Goal: Use online tool/utility: Utilize a website feature to perform a specific function

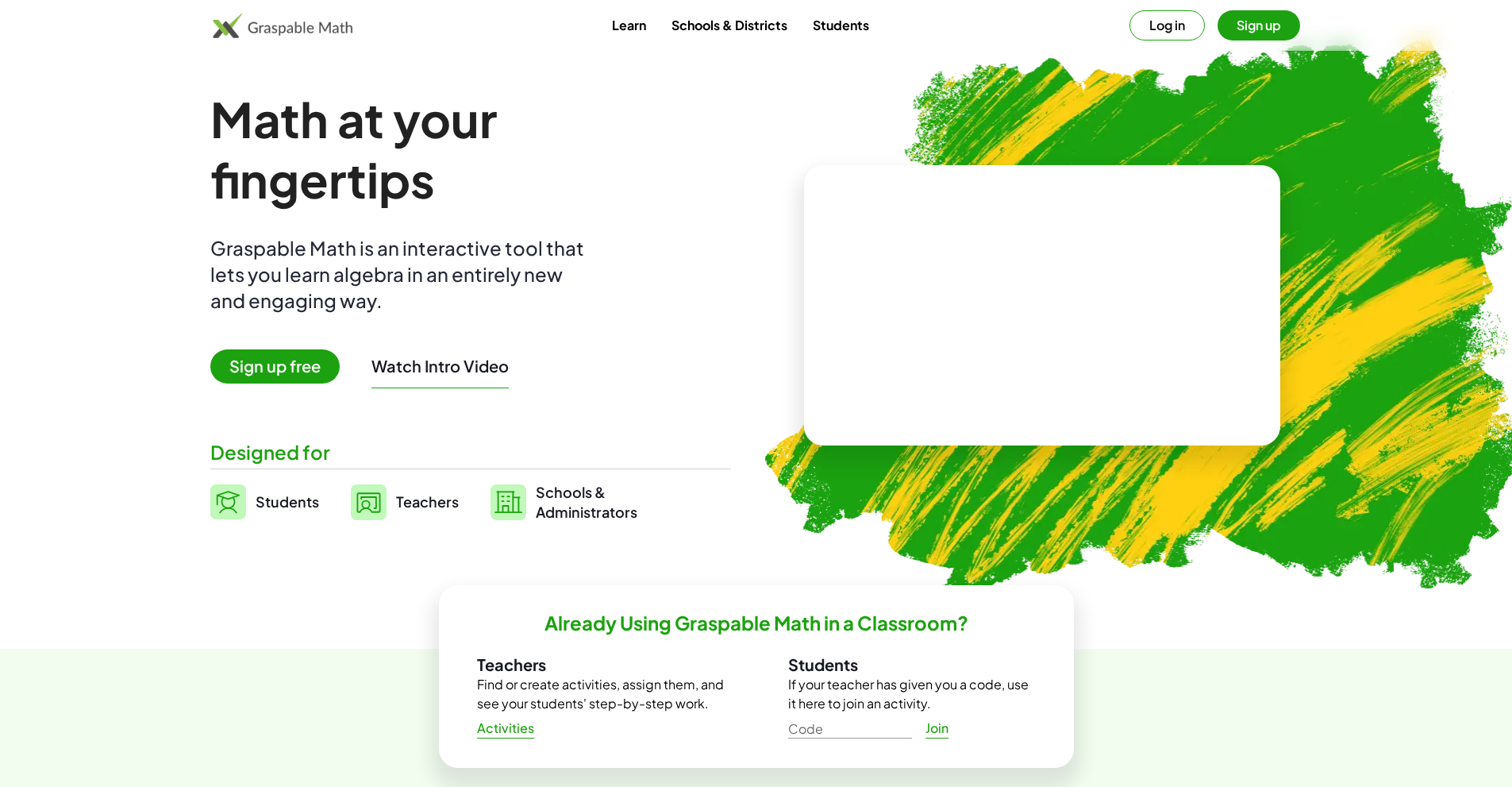
click at [261, 362] on span "Sign up free" at bounding box center [276, 365] width 130 height 34
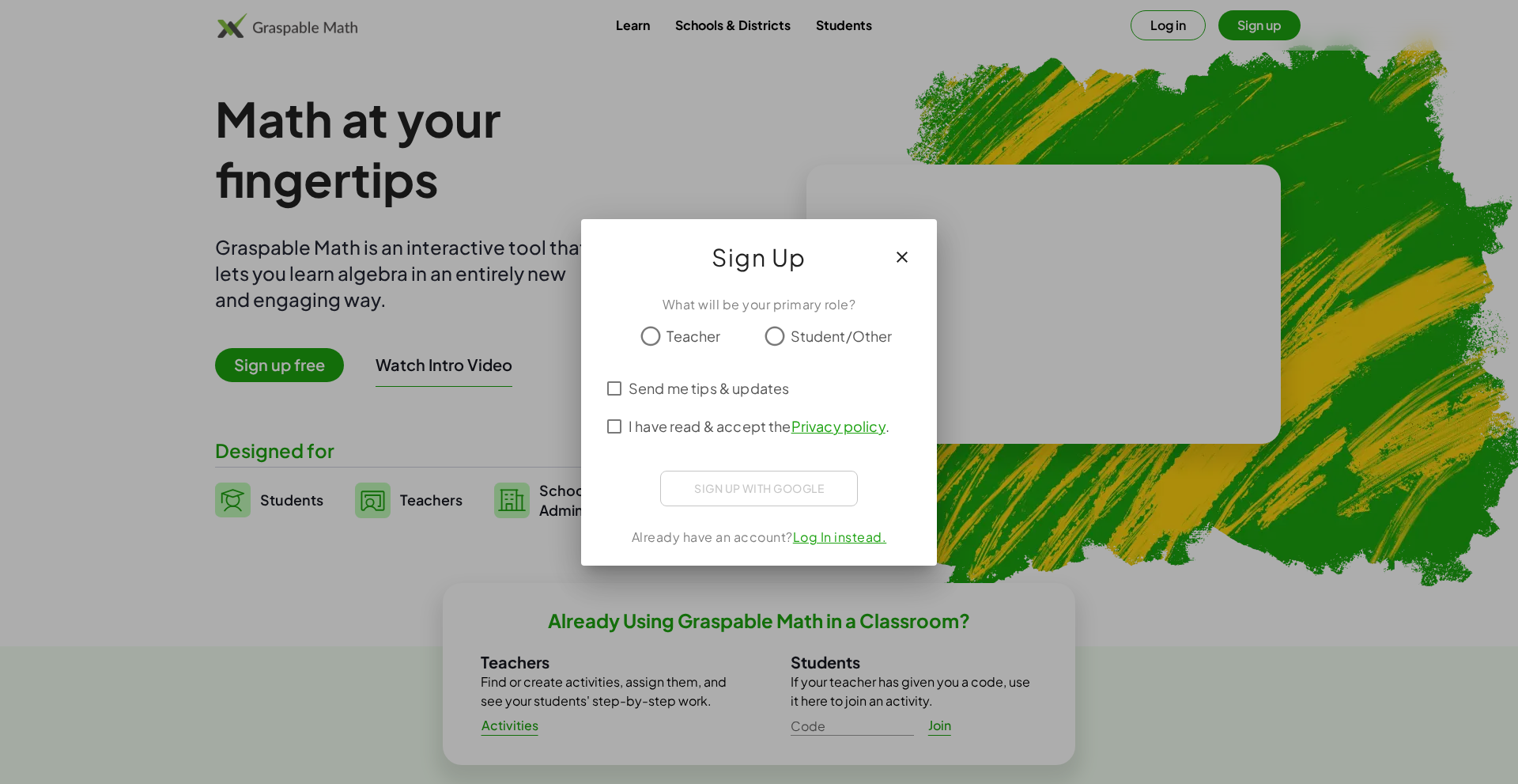
click at [901, 251] on icon "button" at bounding box center [903, 257] width 19 height 19
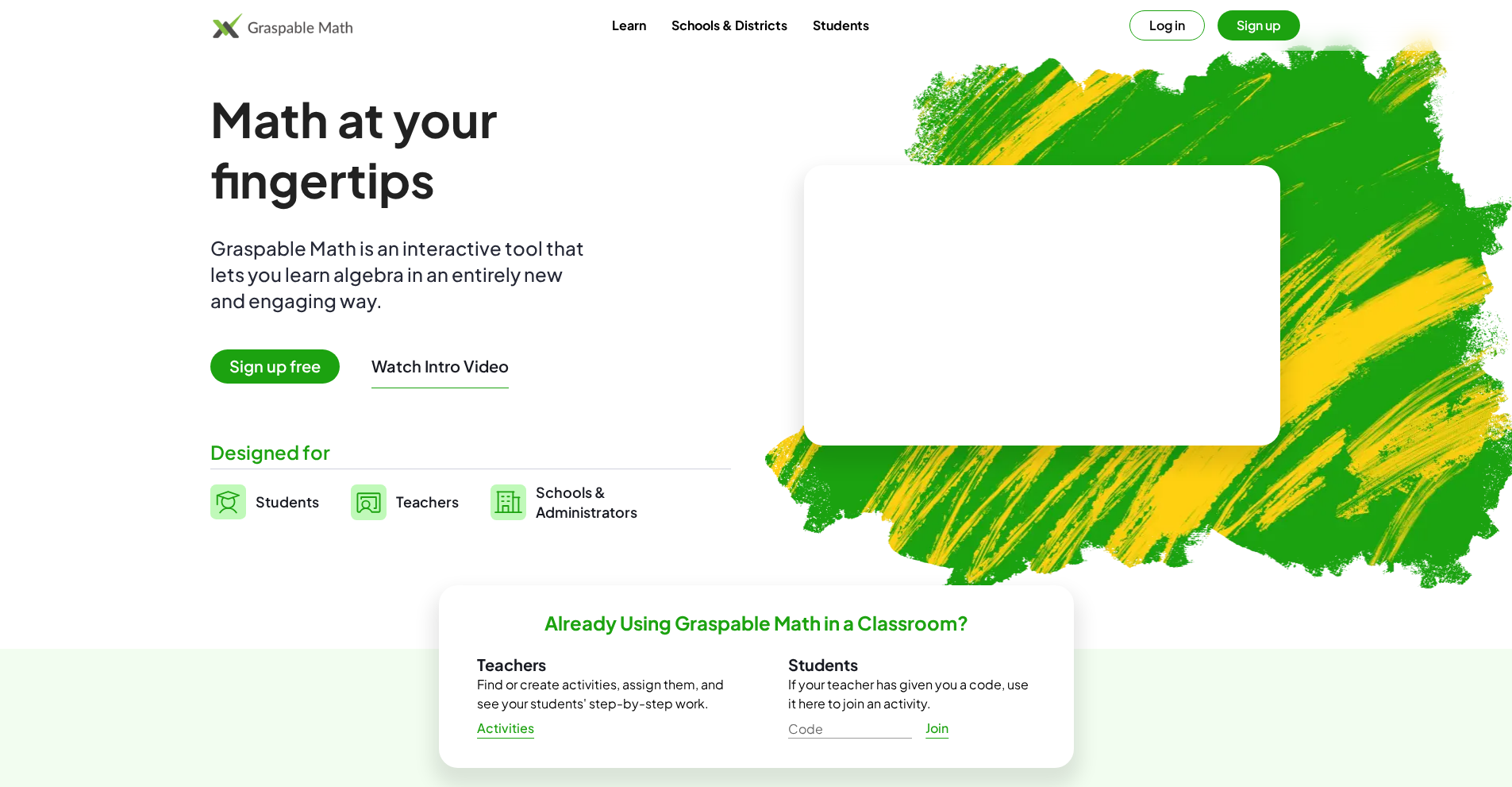
click at [1170, 22] on button "Log in" at bounding box center [1167, 25] width 75 height 30
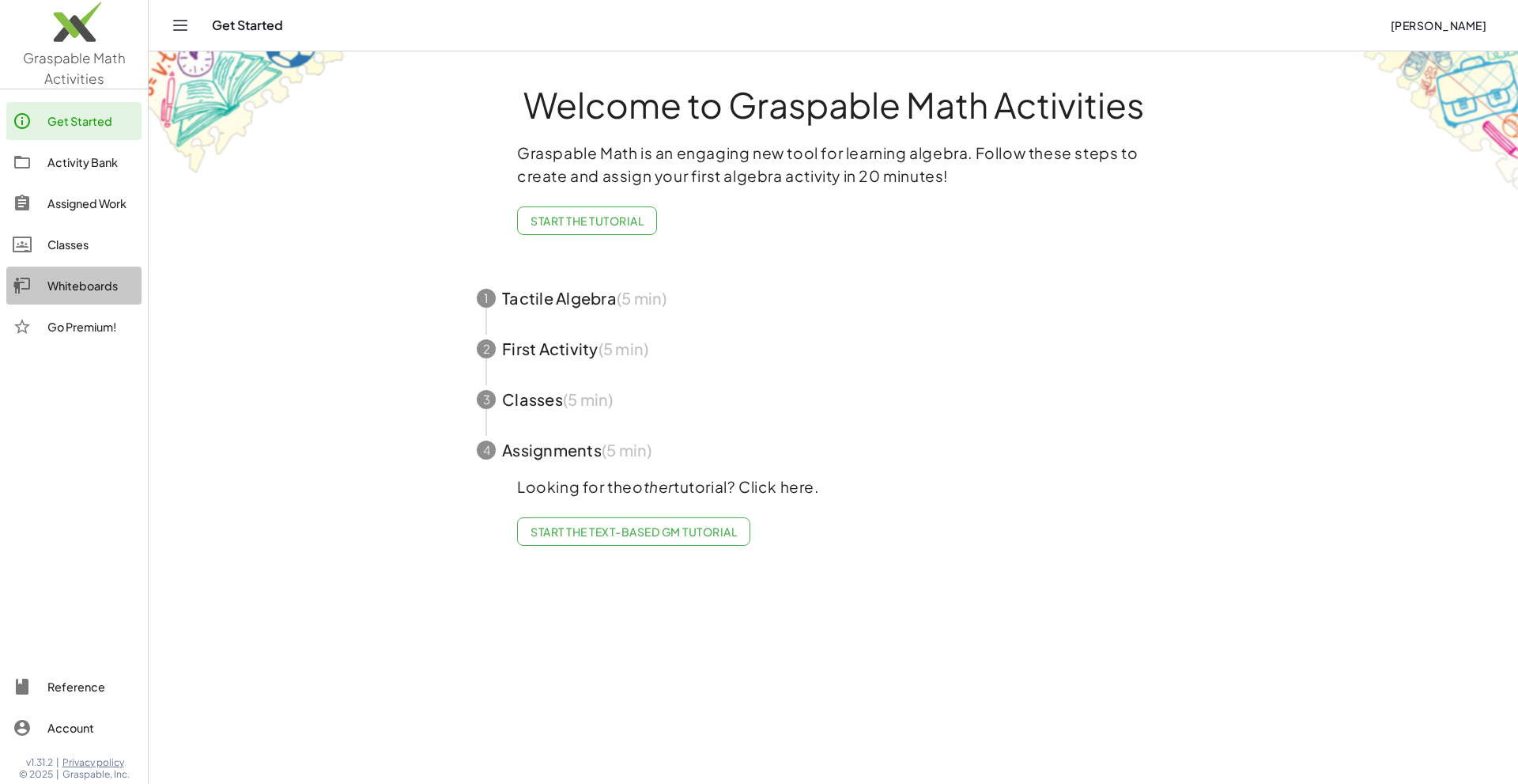
click at [61, 282] on div "Whiteboards" at bounding box center [91, 286] width 88 height 19
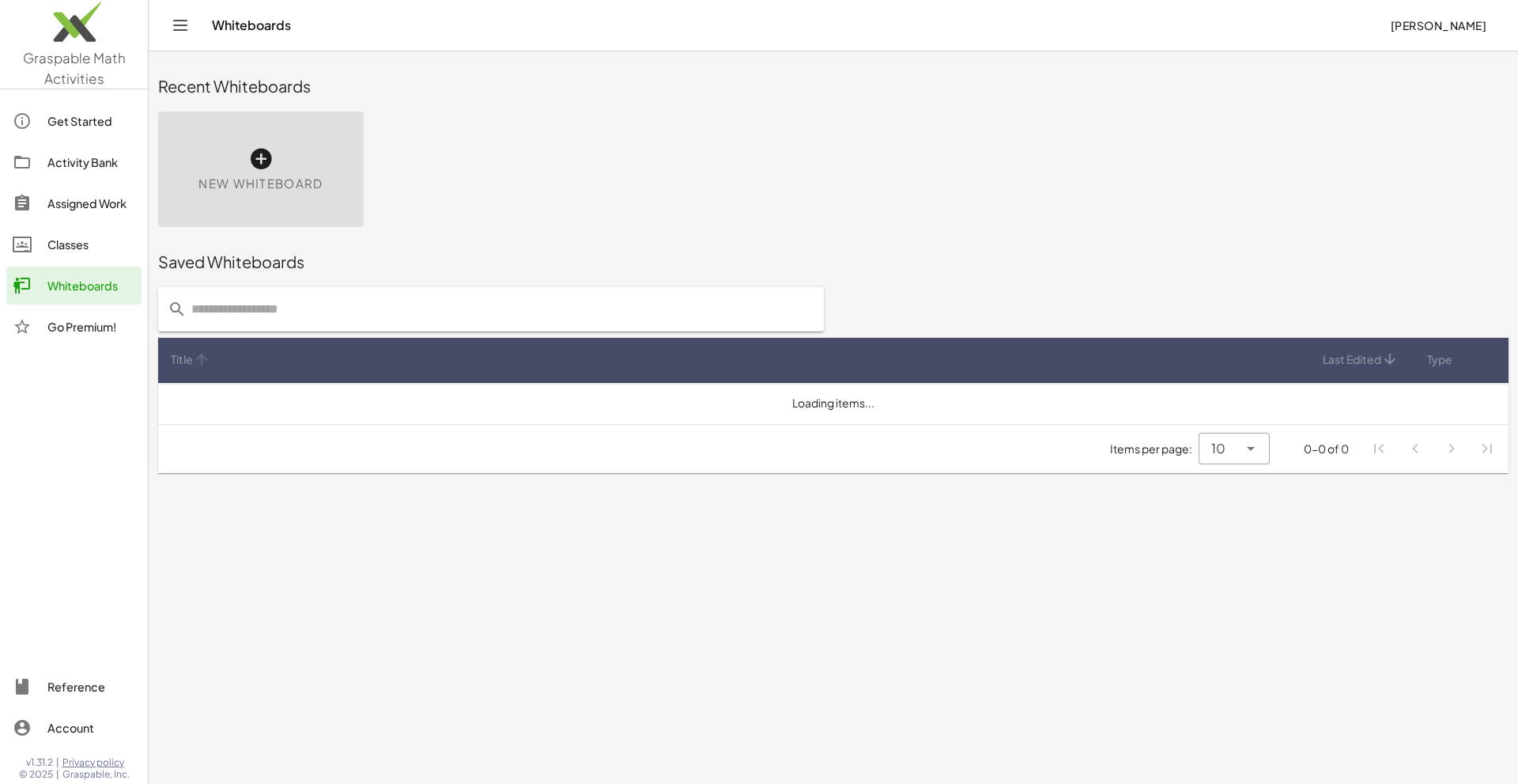
drag, startPoint x: 547, startPoint y: 367, endPoint x: 297, endPoint y: 259, distance: 272.3
click at [297, 259] on div "Saved Whiteboards Title Last Edited Type Loading items... Items per page: 10 **…" at bounding box center [833, 358] width 1370 height 246
click at [243, 164] on div "New Whiteboard" at bounding box center [260, 170] width 205 height 116
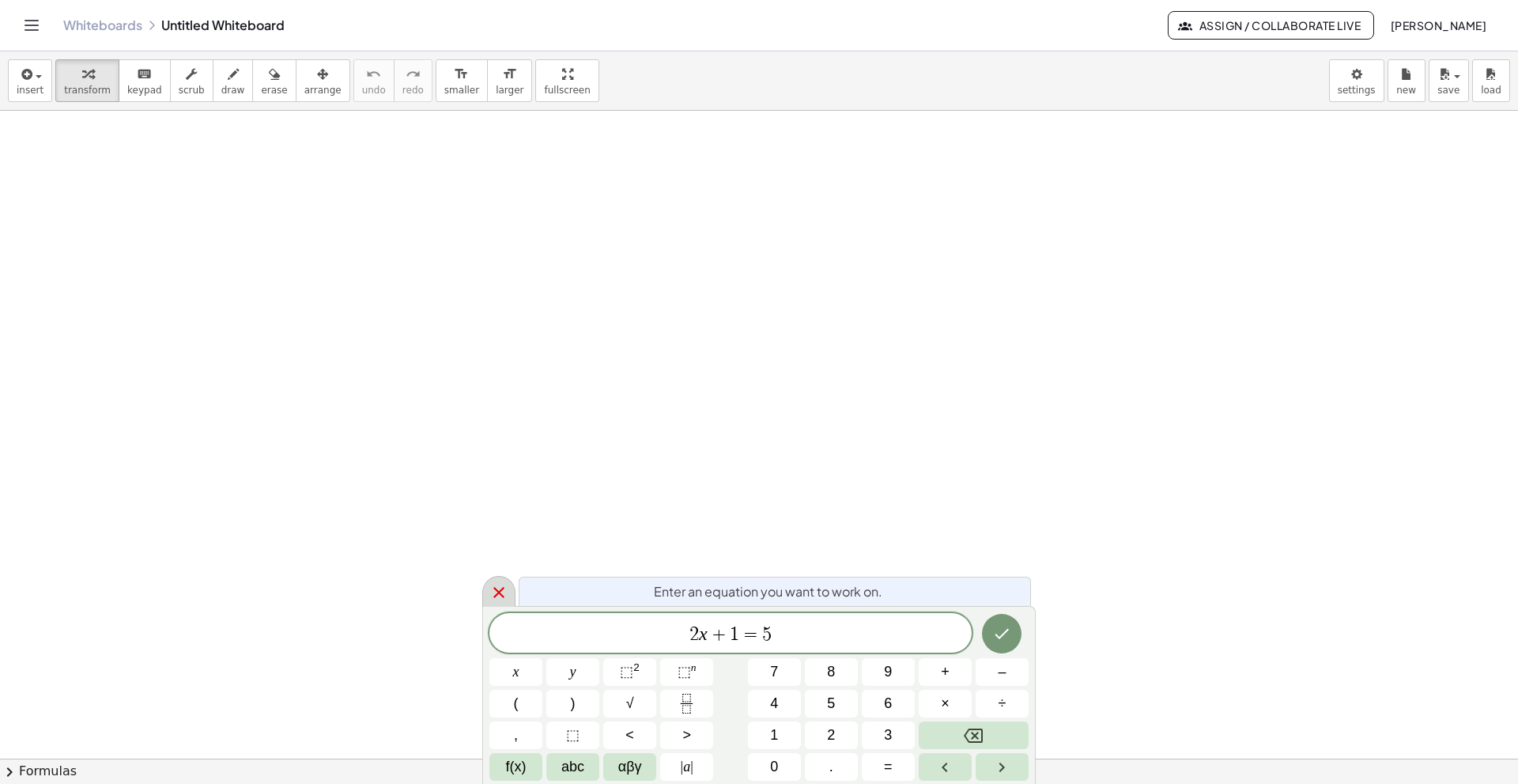
click at [498, 598] on icon at bounding box center [499, 592] width 19 height 19
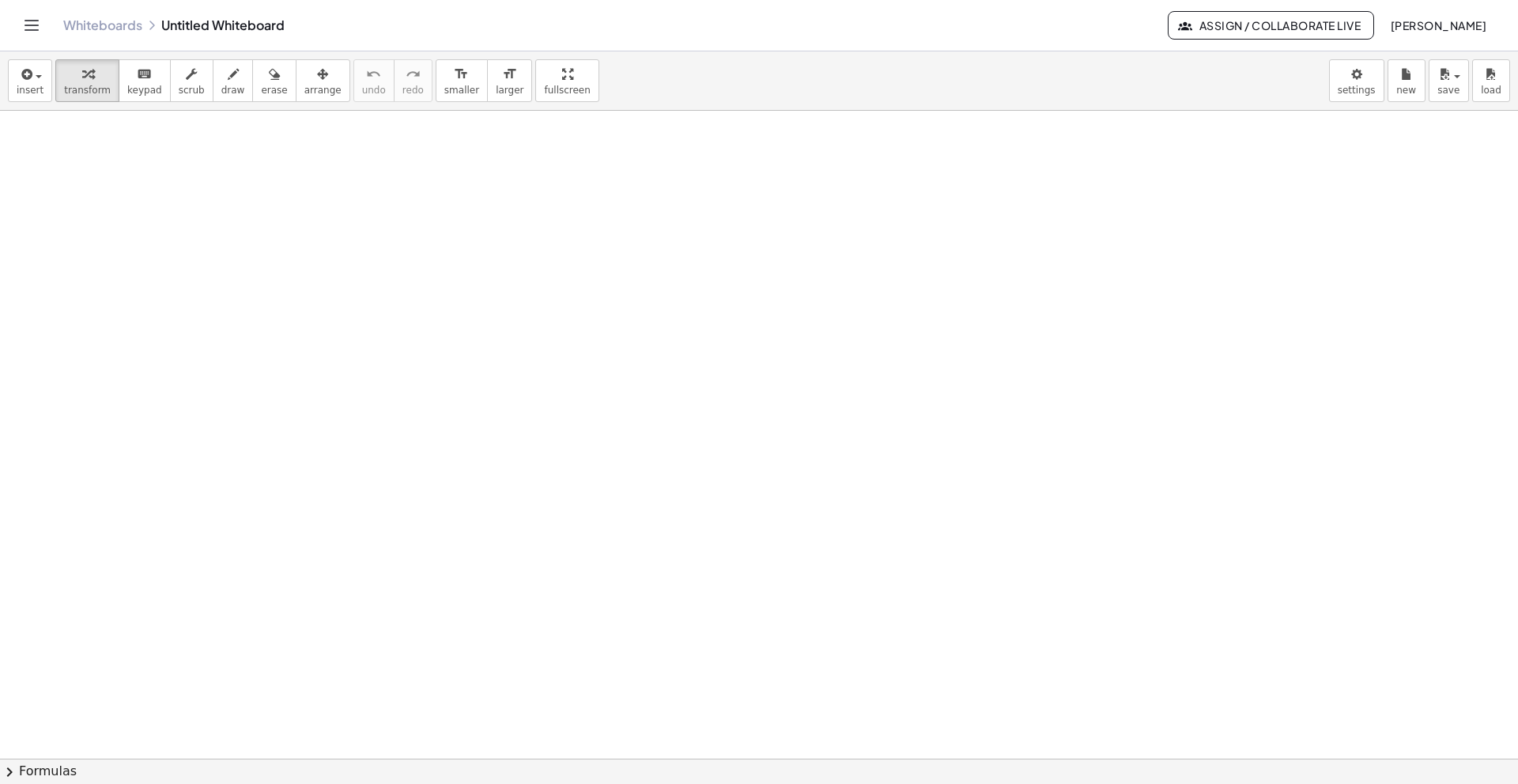
scroll to position [48, 0]
click at [222, 91] on span "draw" at bounding box center [233, 90] width 24 height 11
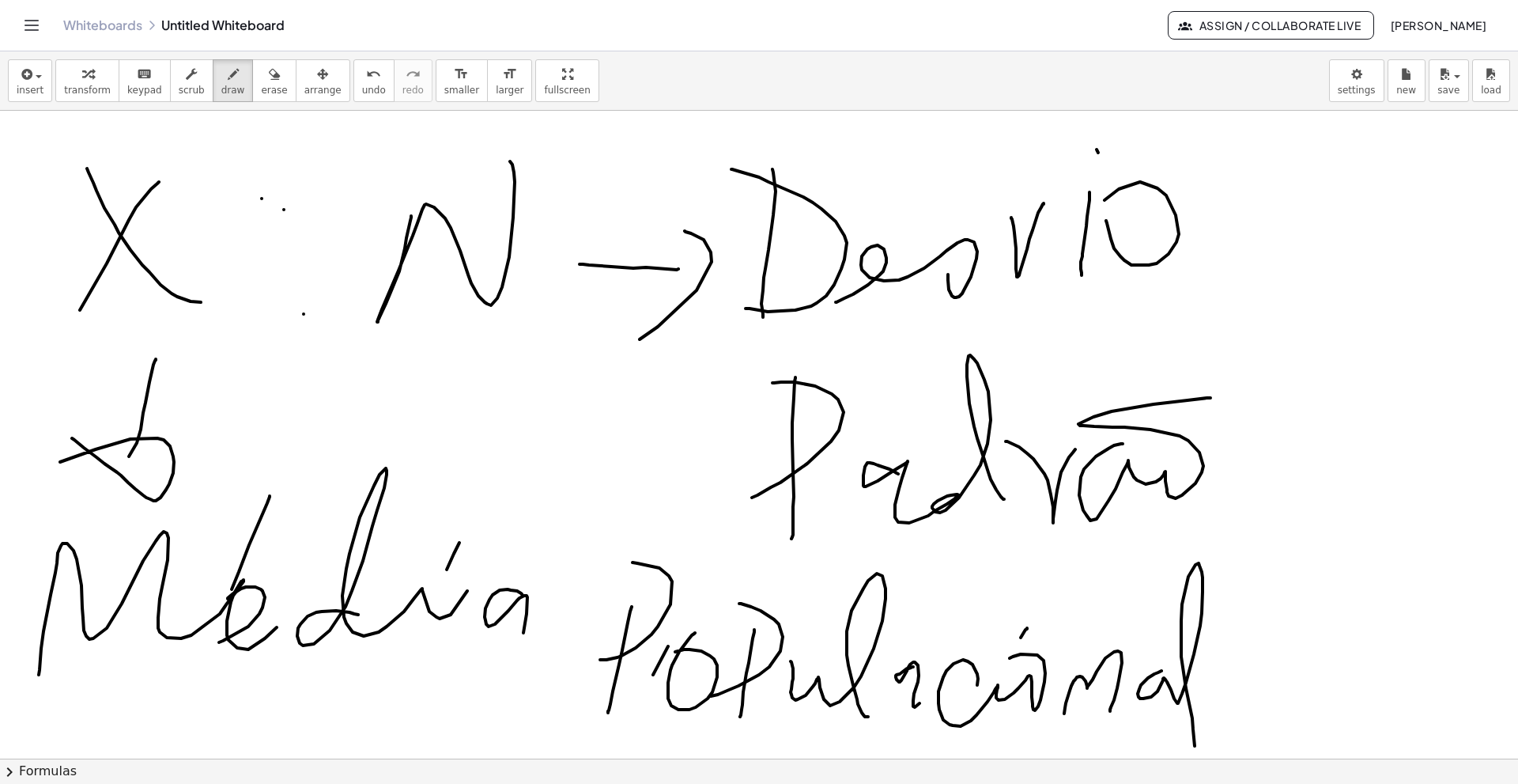
click at [262, 198] on div at bounding box center [759, 710] width 1518 height 1295
click at [362, 89] on span "undo" at bounding box center [374, 90] width 24 height 11
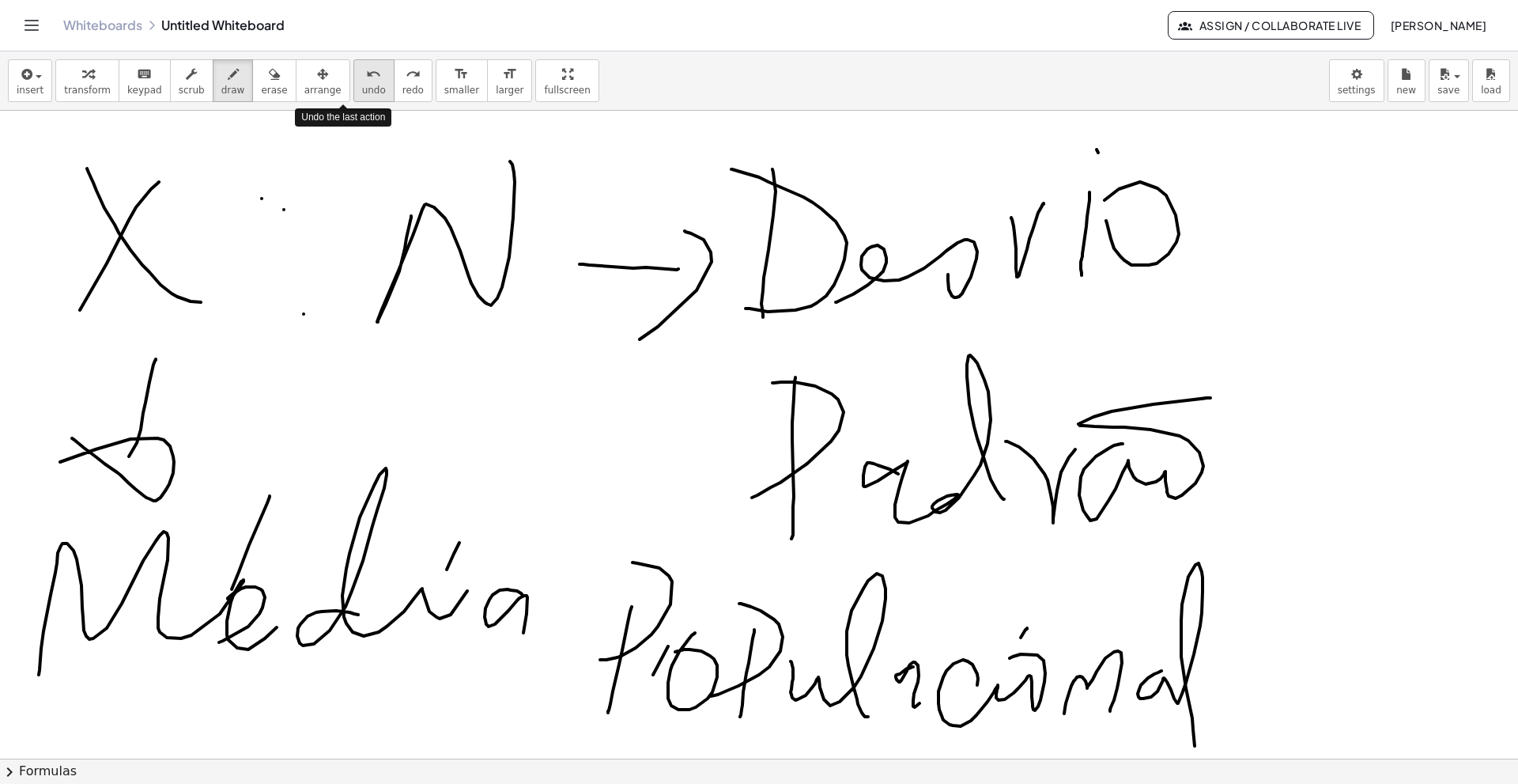
click at [362, 89] on span "undo" at bounding box center [374, 90] width 24 height 11
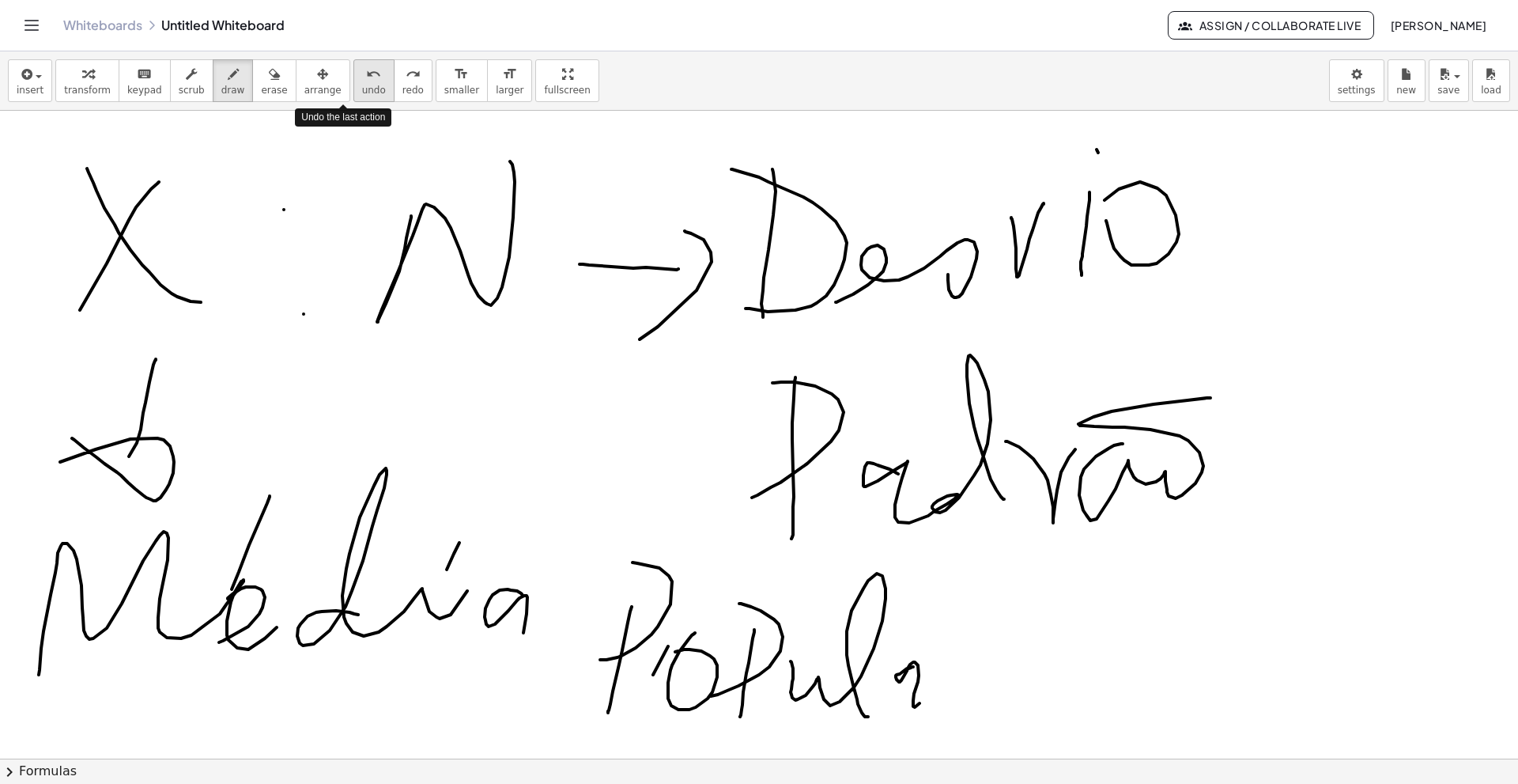
click at [362, 89] on span "undo" at bounding box center [374, 90] width 24 height 11
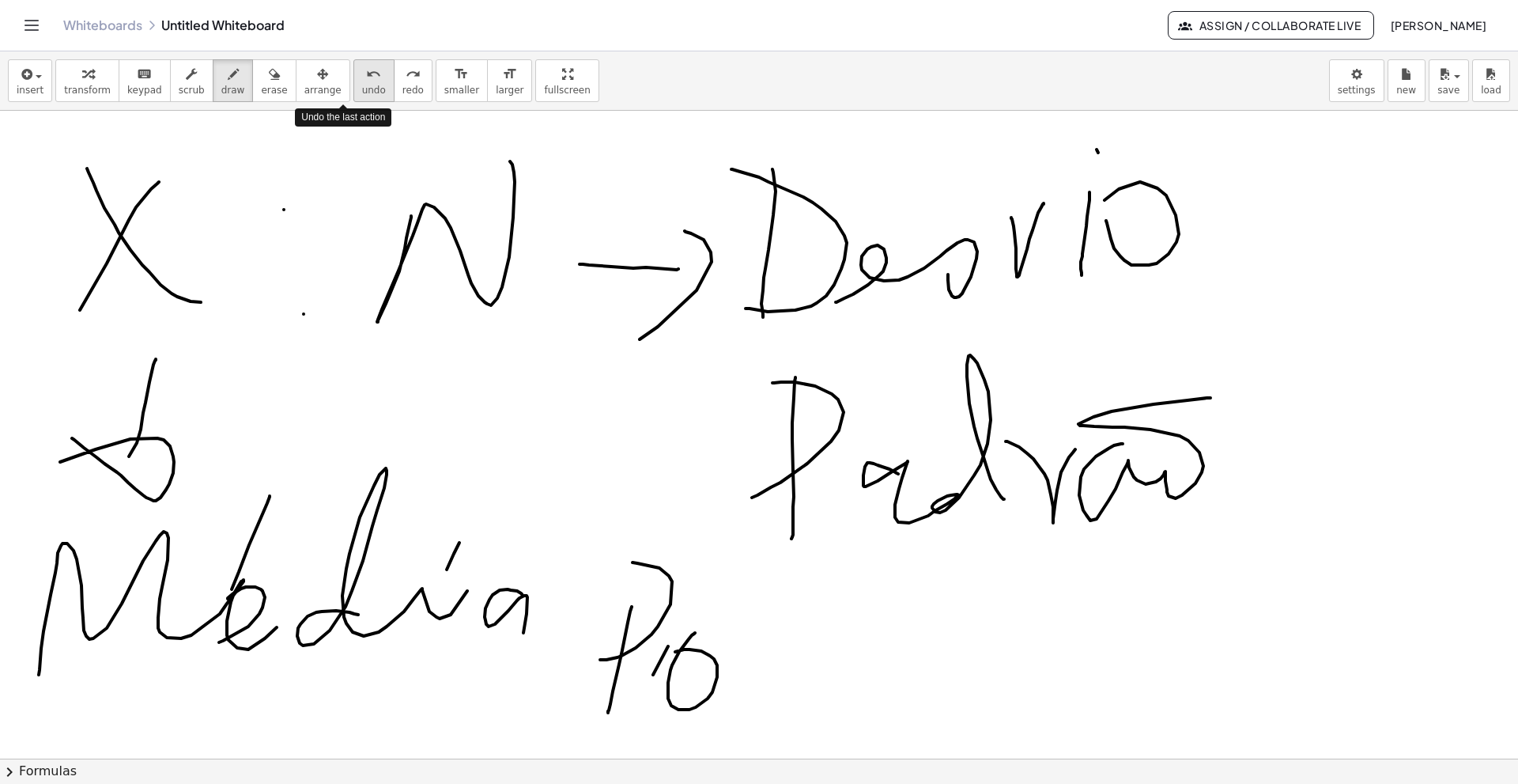
click at [362, 89] on span "undo" at bounding box center [374, 90] width 24 height 11
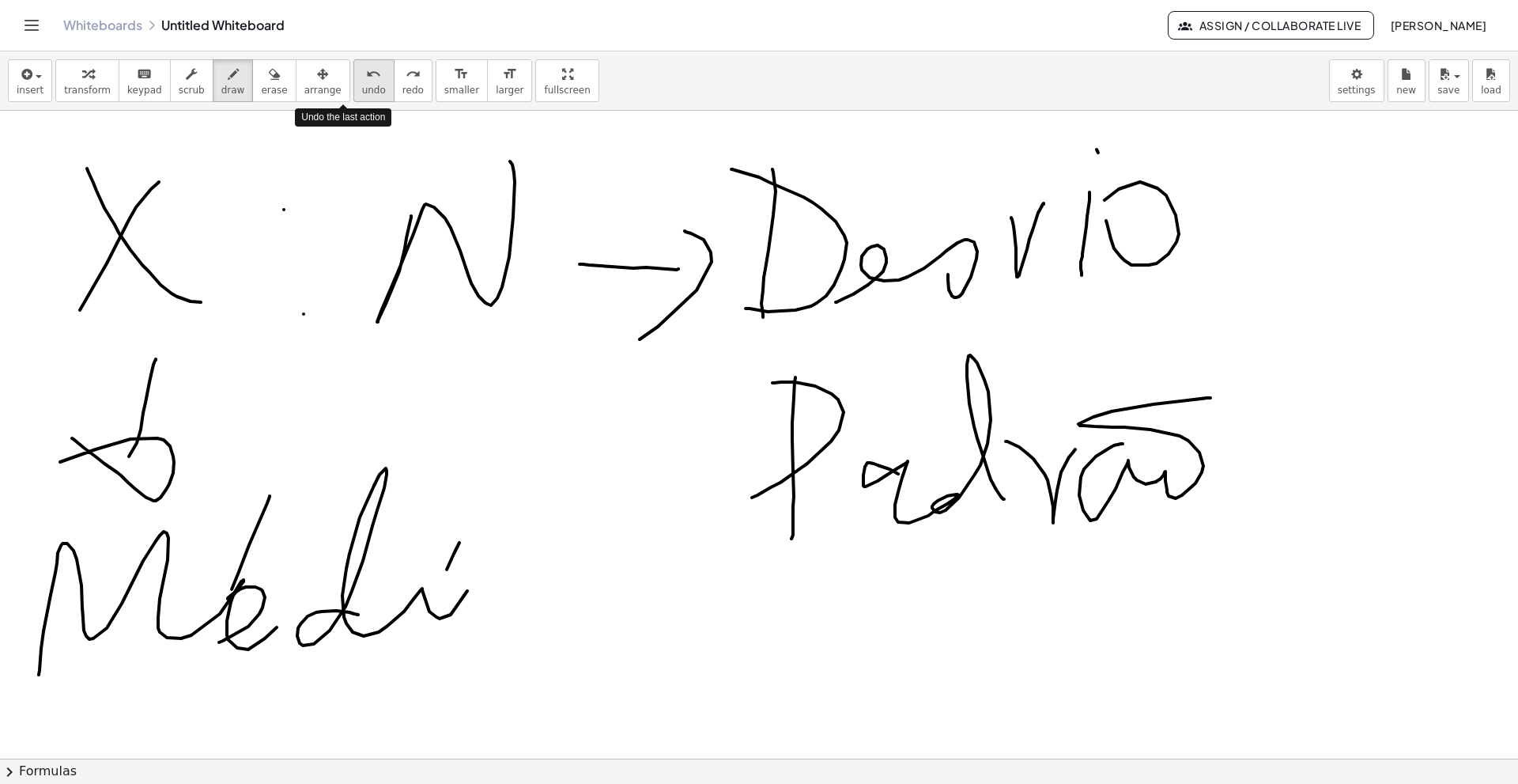
click at [362, 89] on span "undo" at bounding box center [374, 90] width 24 height 11
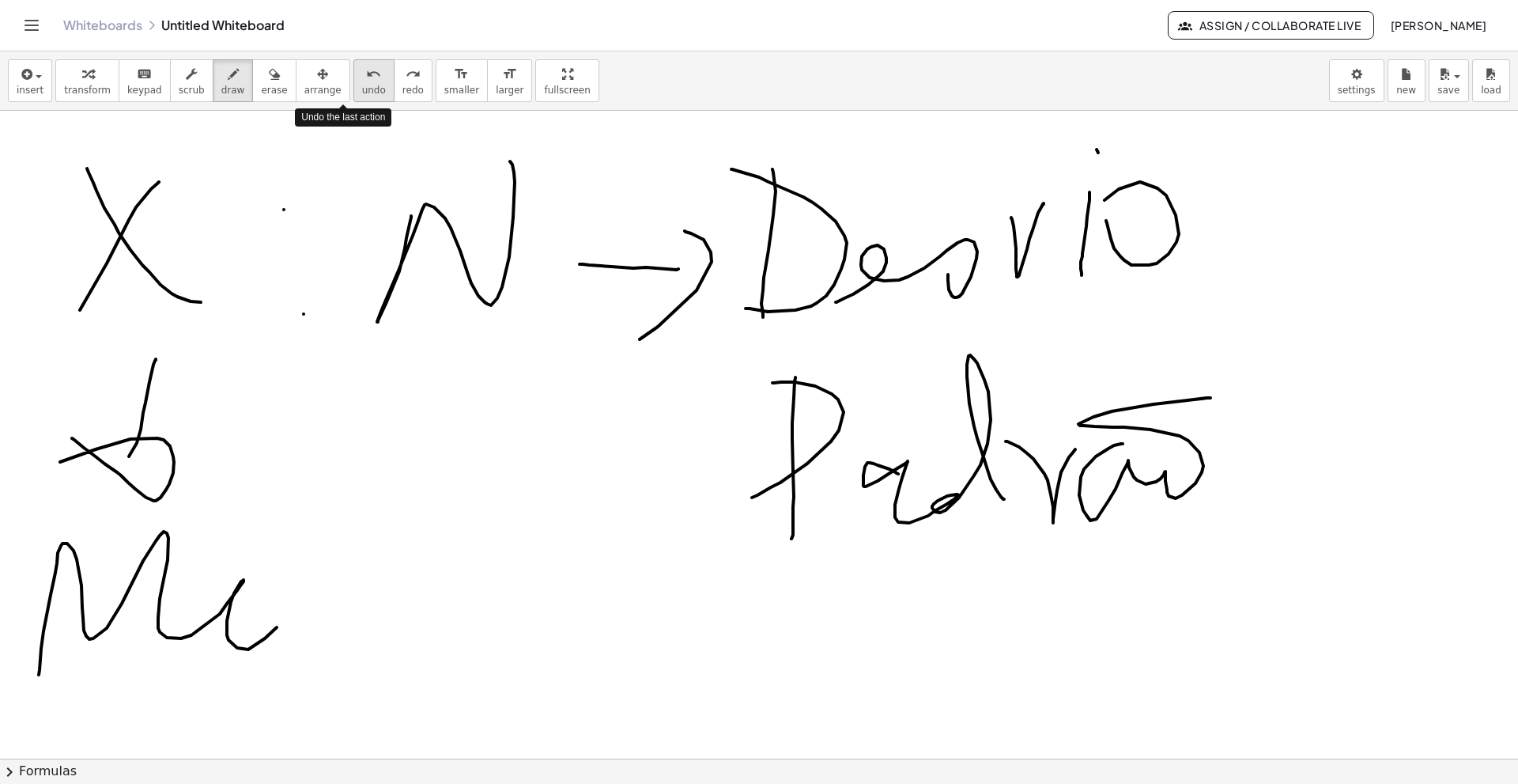
click at [362, 89] on span "undo" at bounding box center [374, 90] width 24 height 11
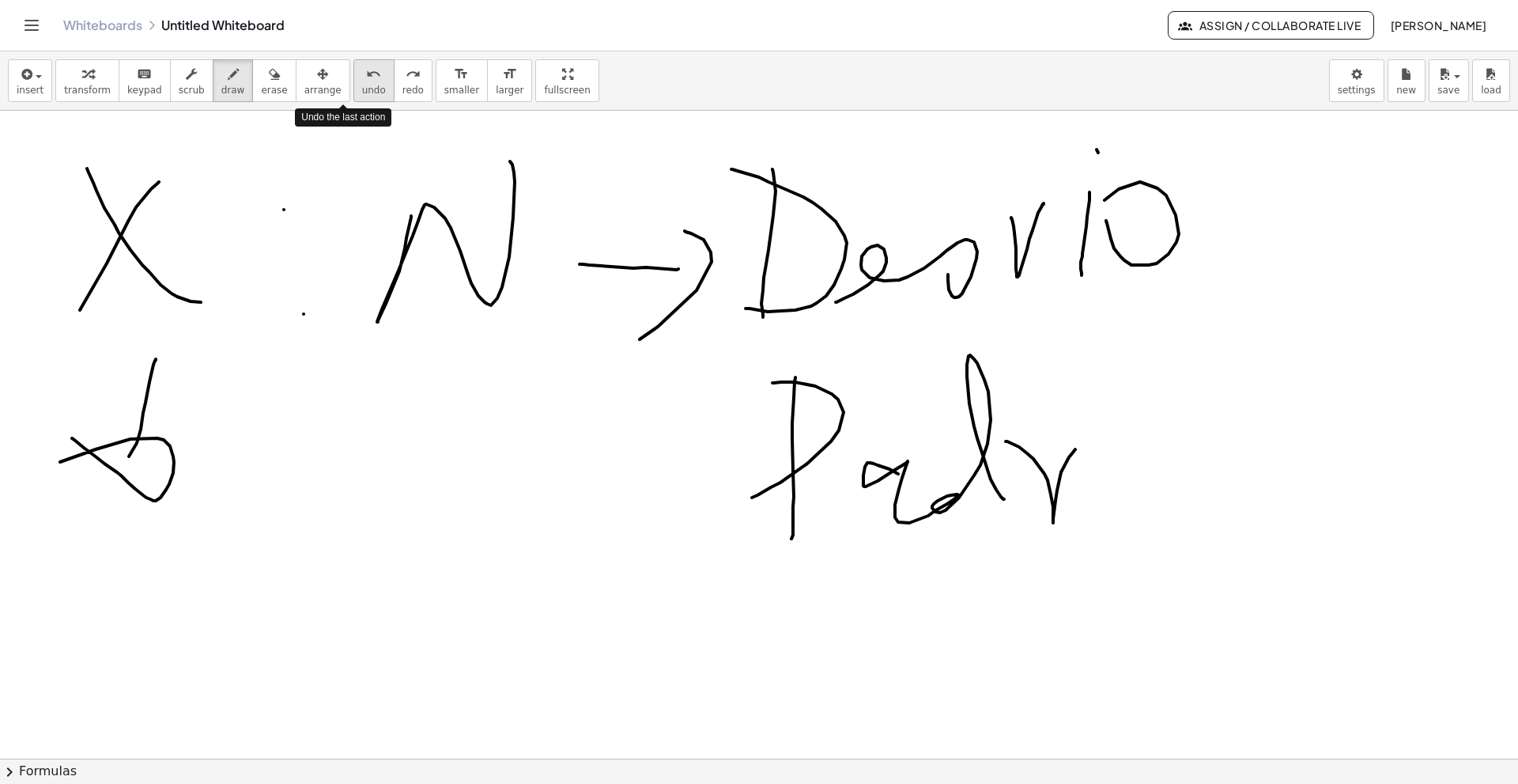
click at [362, 89] on span "undo" at bounding box center [374, 90] width 24 height 11
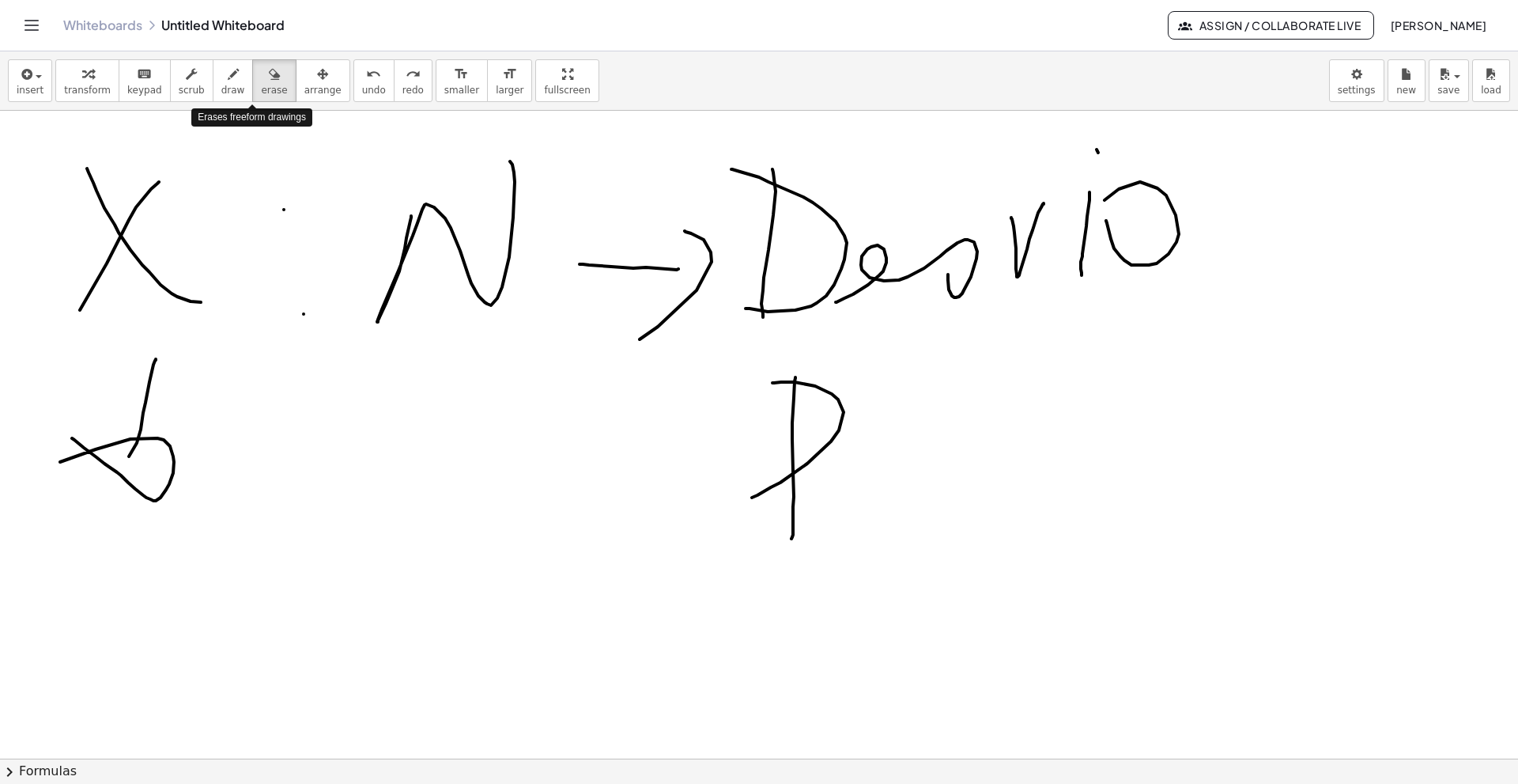
drag, startPoint x: 264, startPoint y: 80, endPoint x: 265, endPoint y: 59, distance: 21.0
click at [265, 59] on div "insert select one: Math Expression Function Text Youtube Video Graphing Geometr…" at bounding box center [759, 81] width 1518 height 60
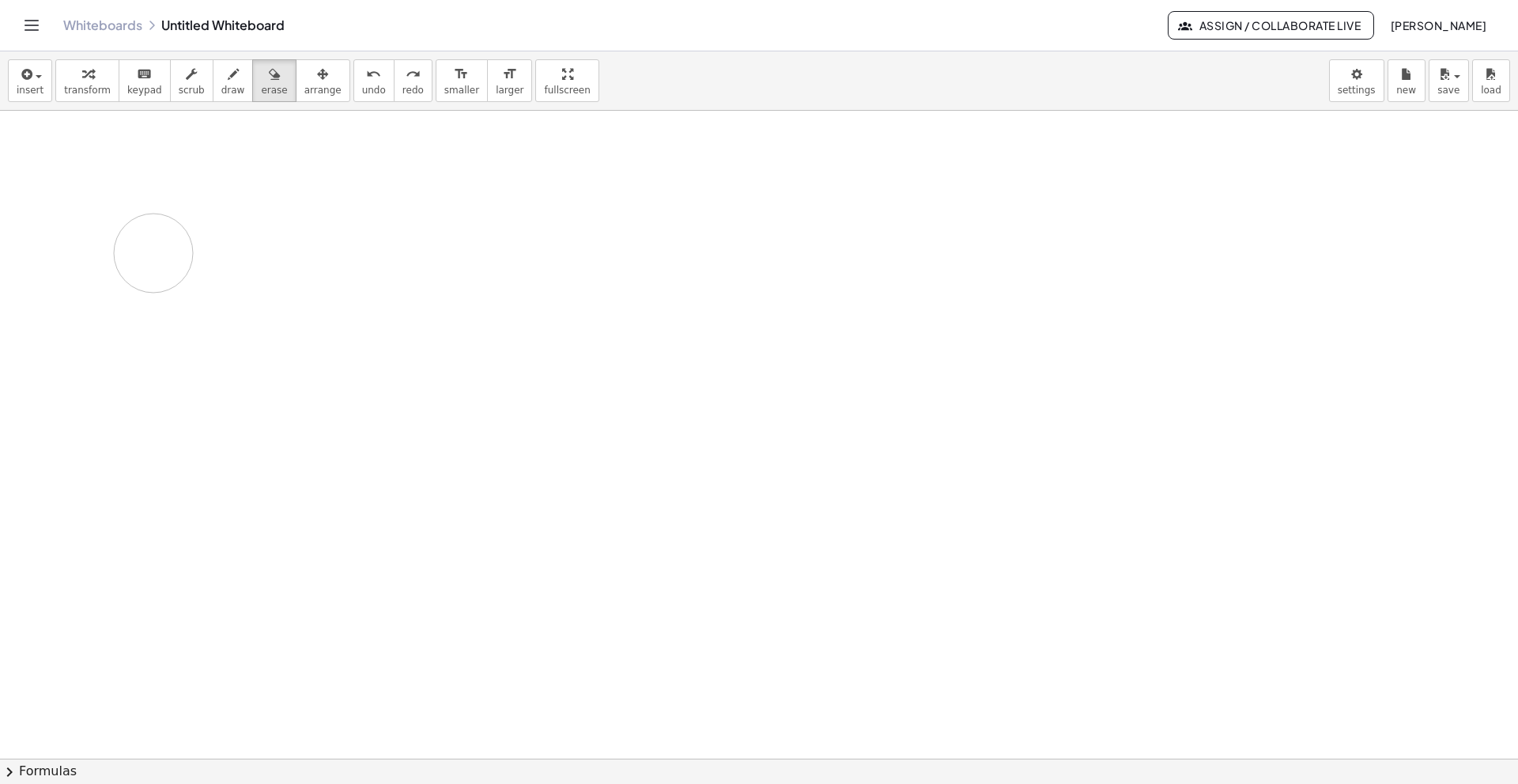
drag, startPoint x: 238, startPoint y: 201, endPoint x: 212, endPoint y: 457, distance: 257.3
click at [212, 457] on div at bounding box center [759, 710] width 1518 height 1295
click at [222, 91] on span "draw" at bounding box center [233, 90] width 24 height 11
click at [261, 91] on span "erase" at bounding box center [274, 90] width 26 height 11
click at [261, 86] on span "erase" at bounding box center [274, 90] width 26 height 11
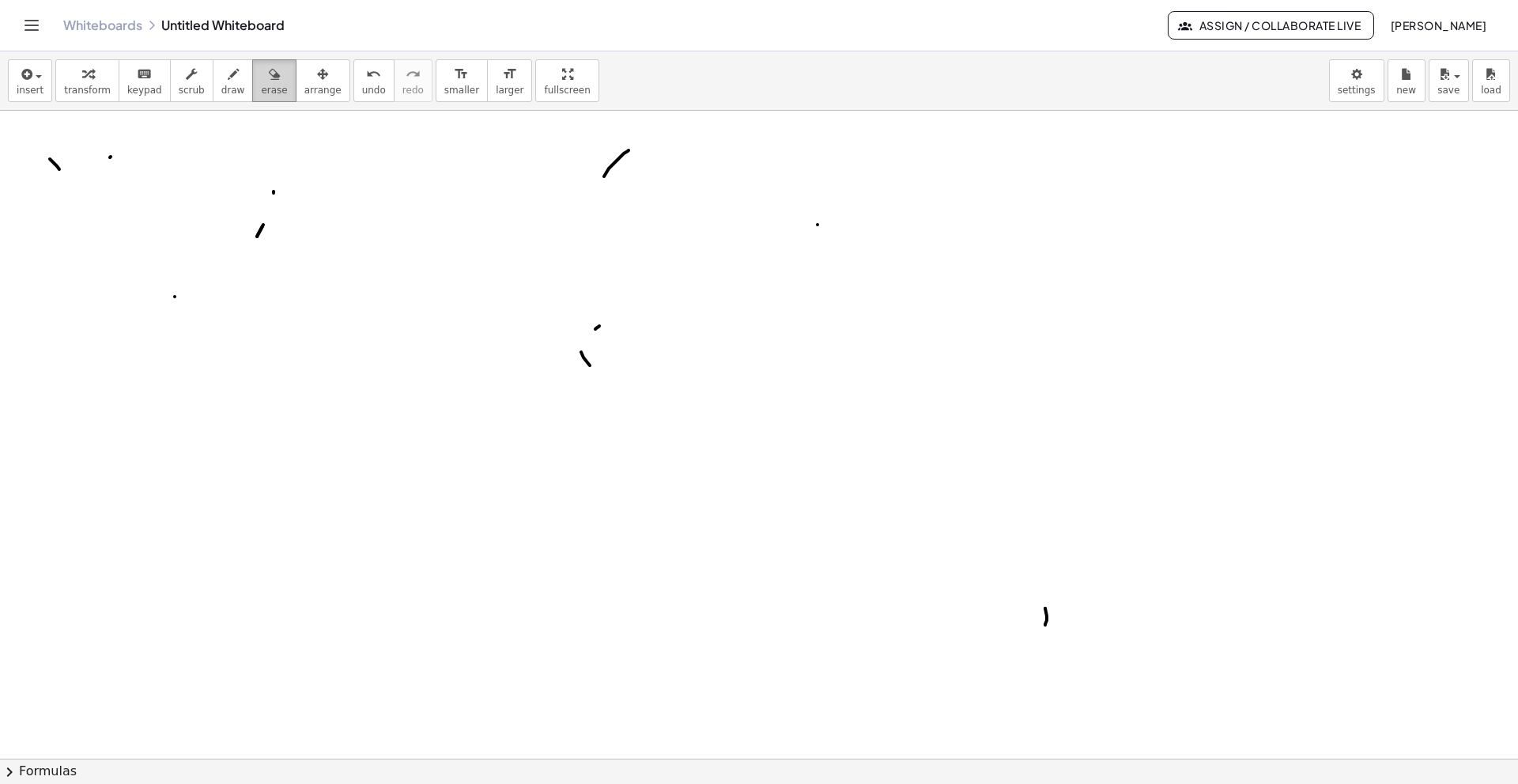
click at [261, 88] on span "erase" at bounding box center [274, 90] width 26 height 11
drag, startPoint x: 582, startPoint y: 356, endPoint x: 30, endPoint y: 184, distance: 578.2
click at [30, 184] on div at bounding box center [759, 710] width 1518 height 1295
click at [222, 85] on span "draw" at bounding box center [233, 90] width 24 height 11
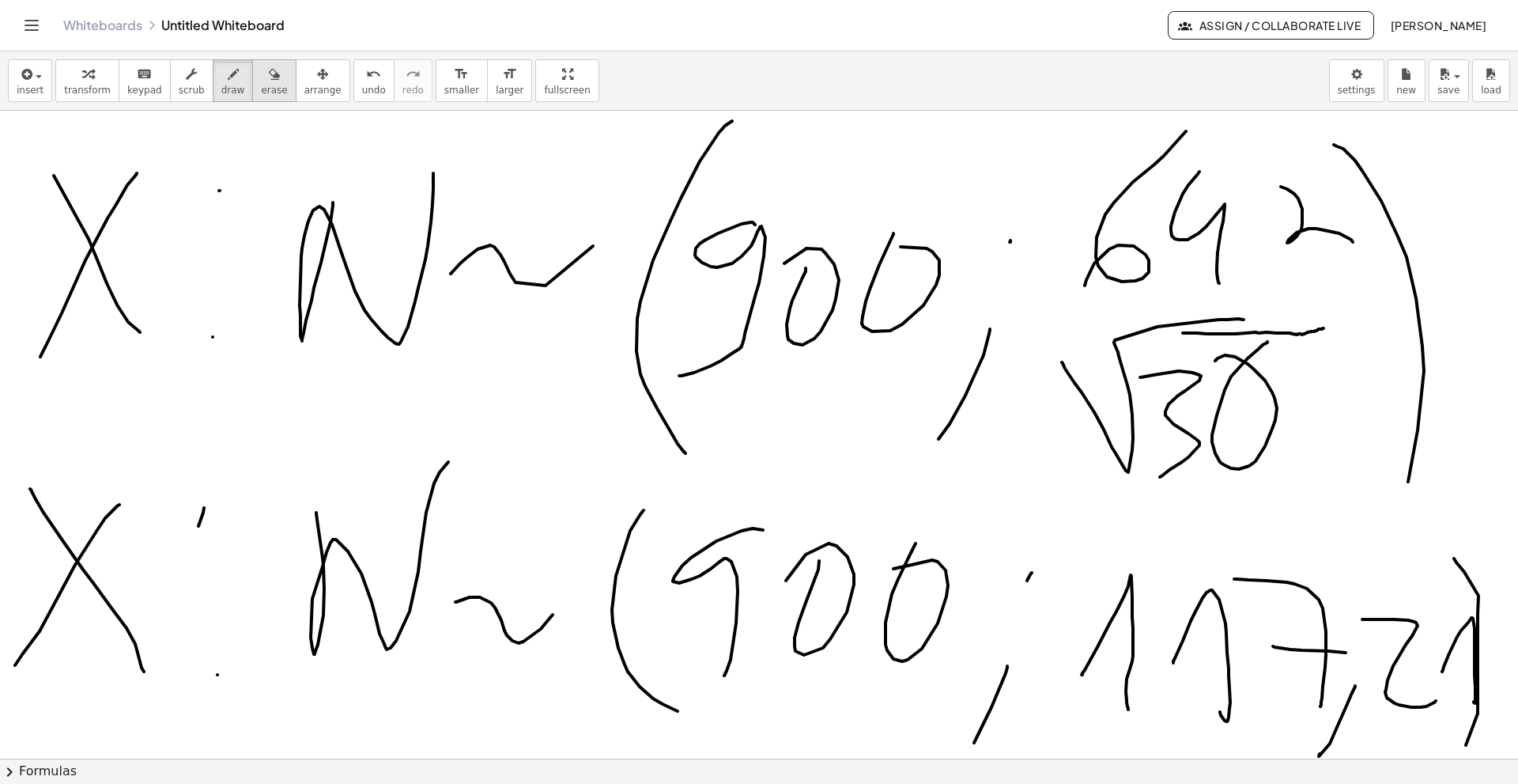
click at [252, 90] on button "erase" at bounding box center [274, 81] width 43 height 42
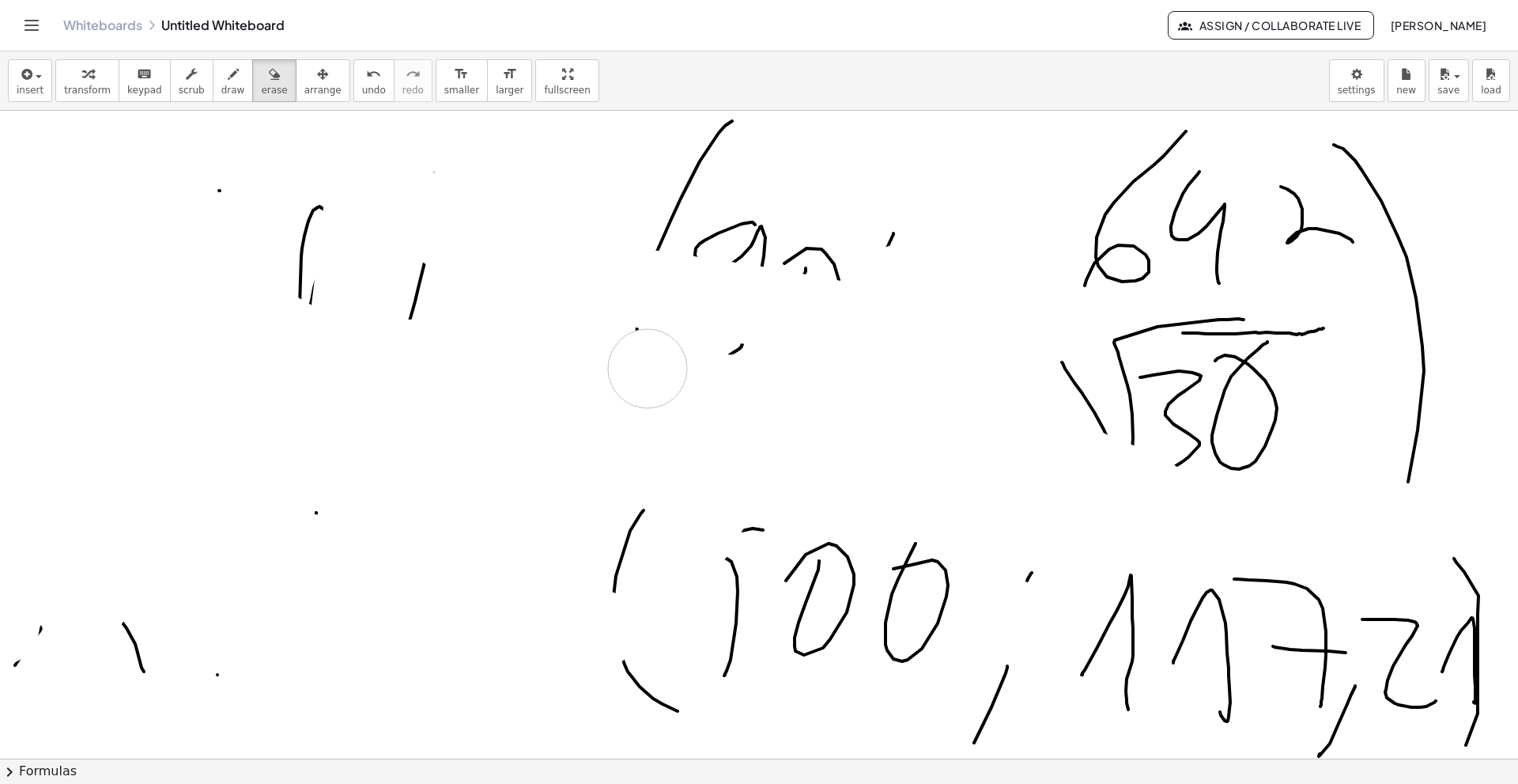
drag, startPoint x: 73, startPoint y: 185, endPoint x: 699, endPoint y: 342, distance: 645.4
click at [589, 367] on div at bounding box center [759, 710] width 1518 height 1295
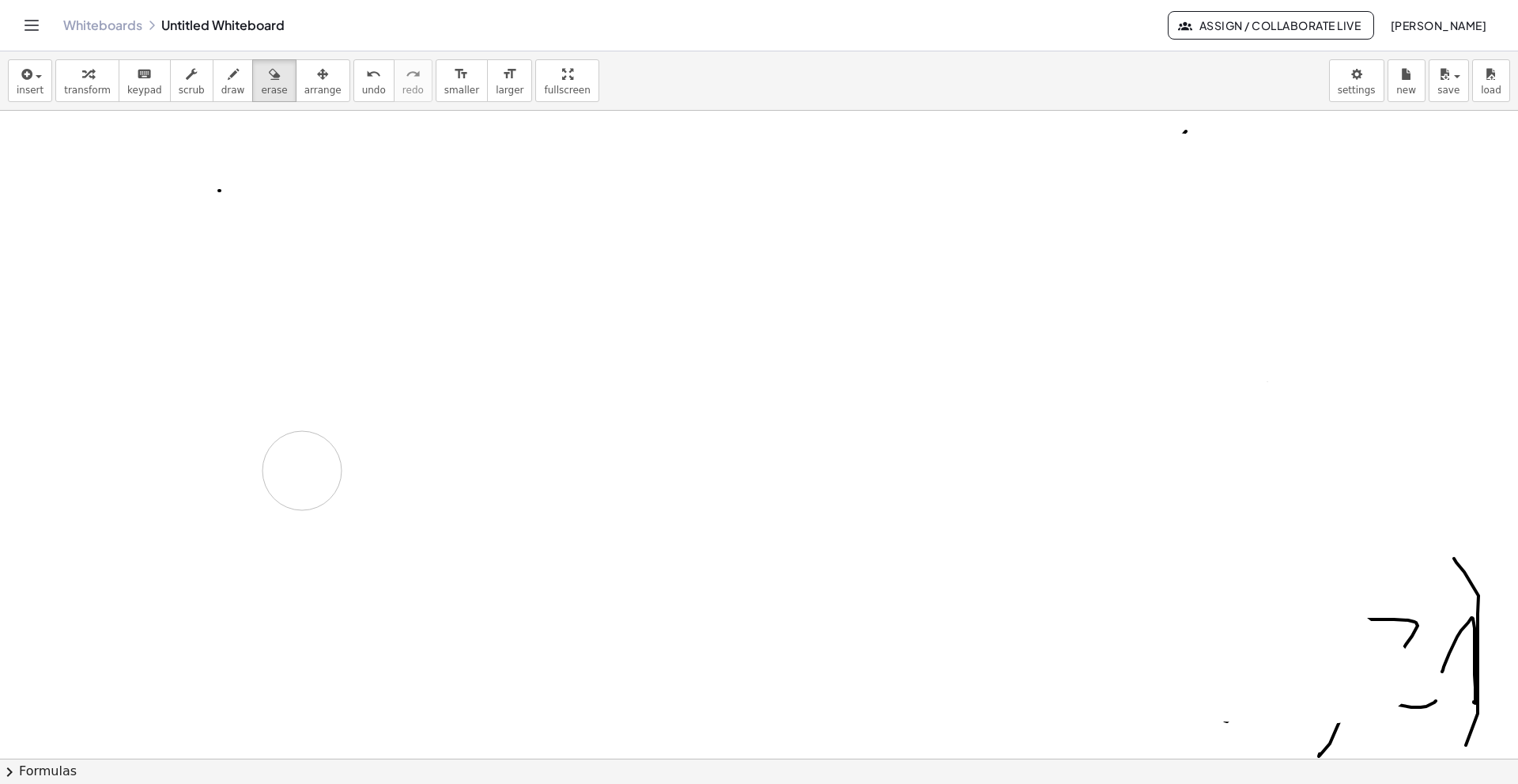
drag, startPoint x: 324, startPoint y: 252, endPoint x: 302, endPoint y: 470, distance: 219.1
click at [302, 470] on div at bounding box center [759, 710] width 1518 height 1295
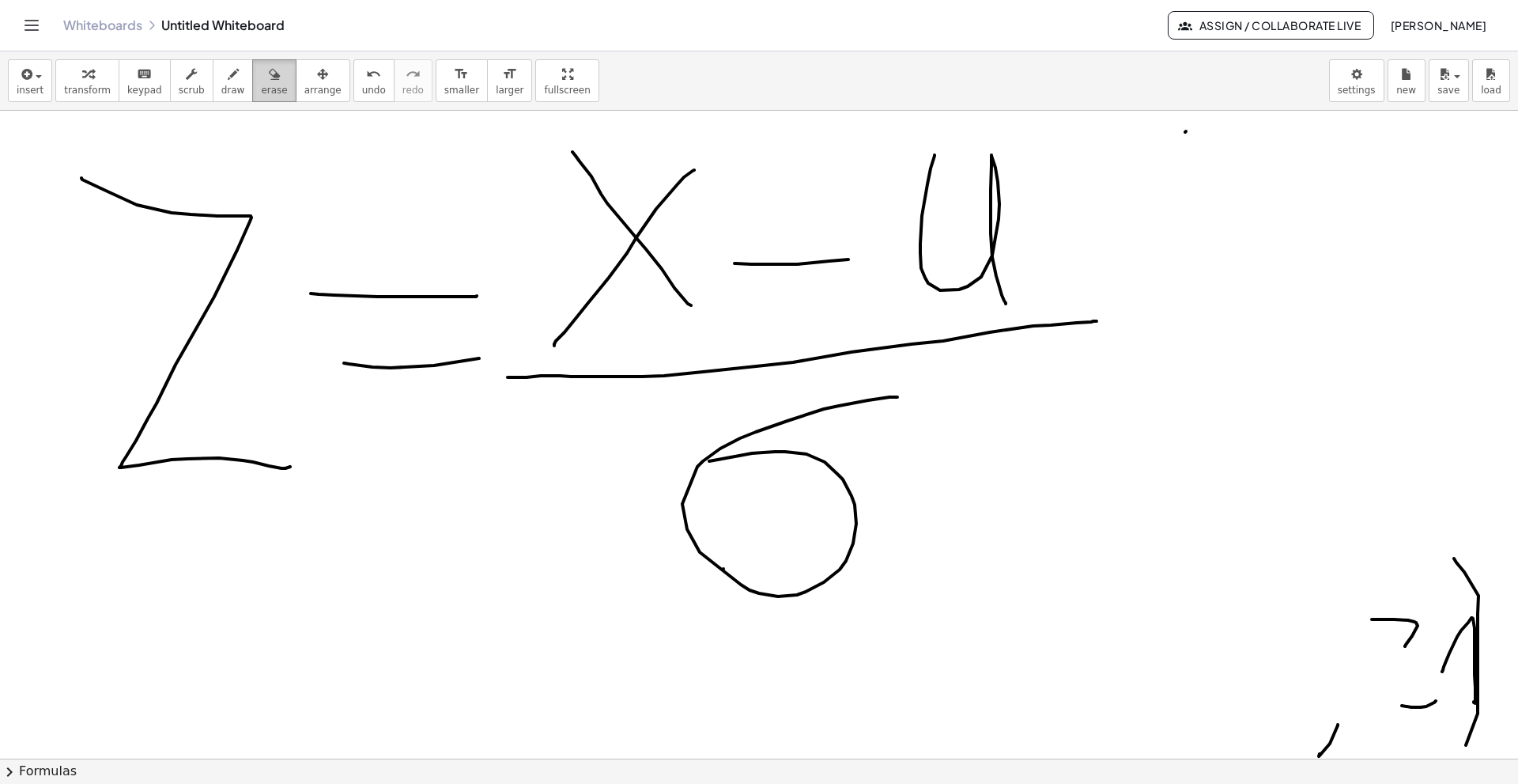
click at [261, 92] on span "erase" at bounding box center [274, 90] width 26 height 11
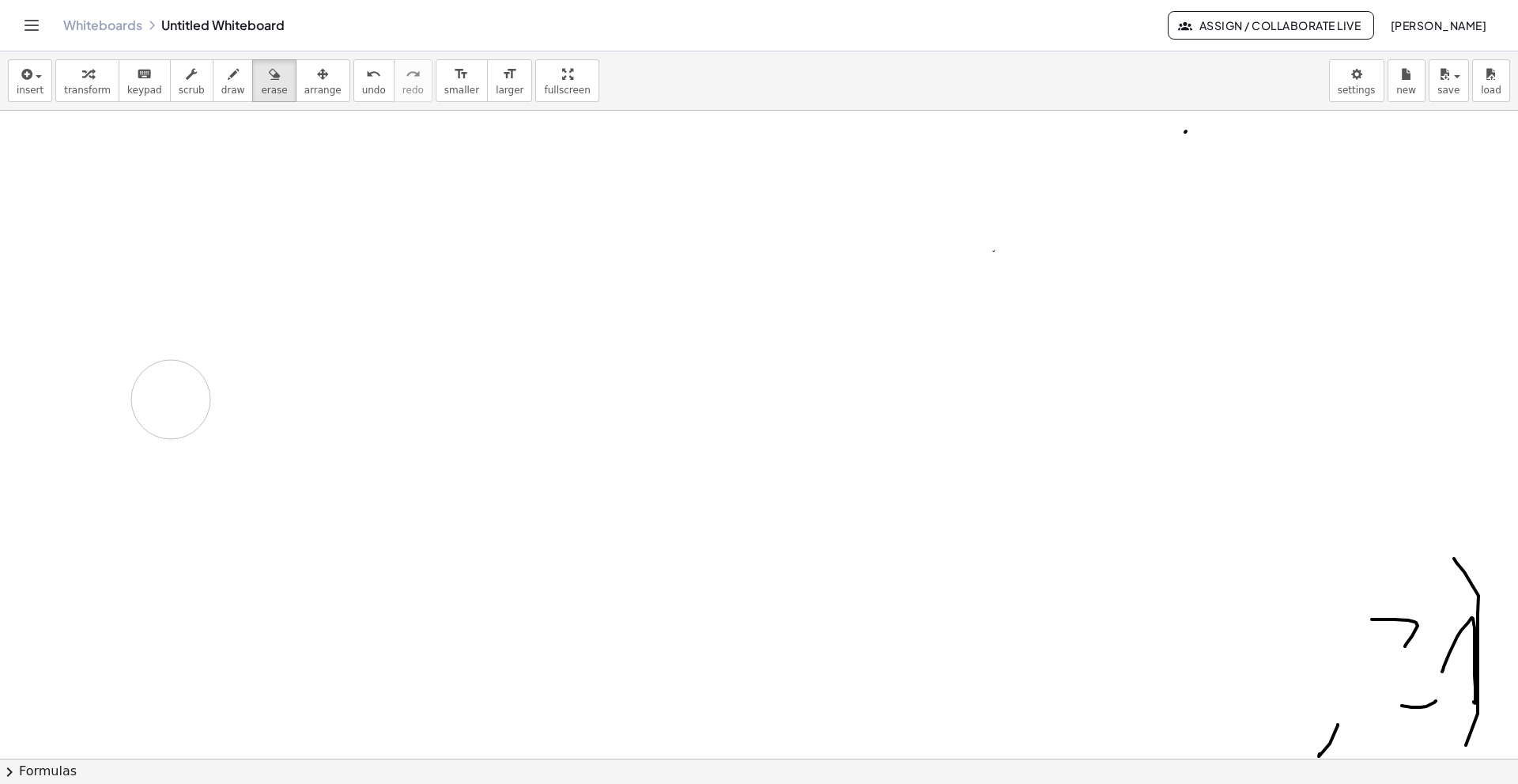
drag, startPoint x: 178, startPoint y: 417, endPoint x: 170, endPoint y: 400, distance: 18.8
click at [170, 400] on div at bounding box center [759, 710] width 1518 height 1295
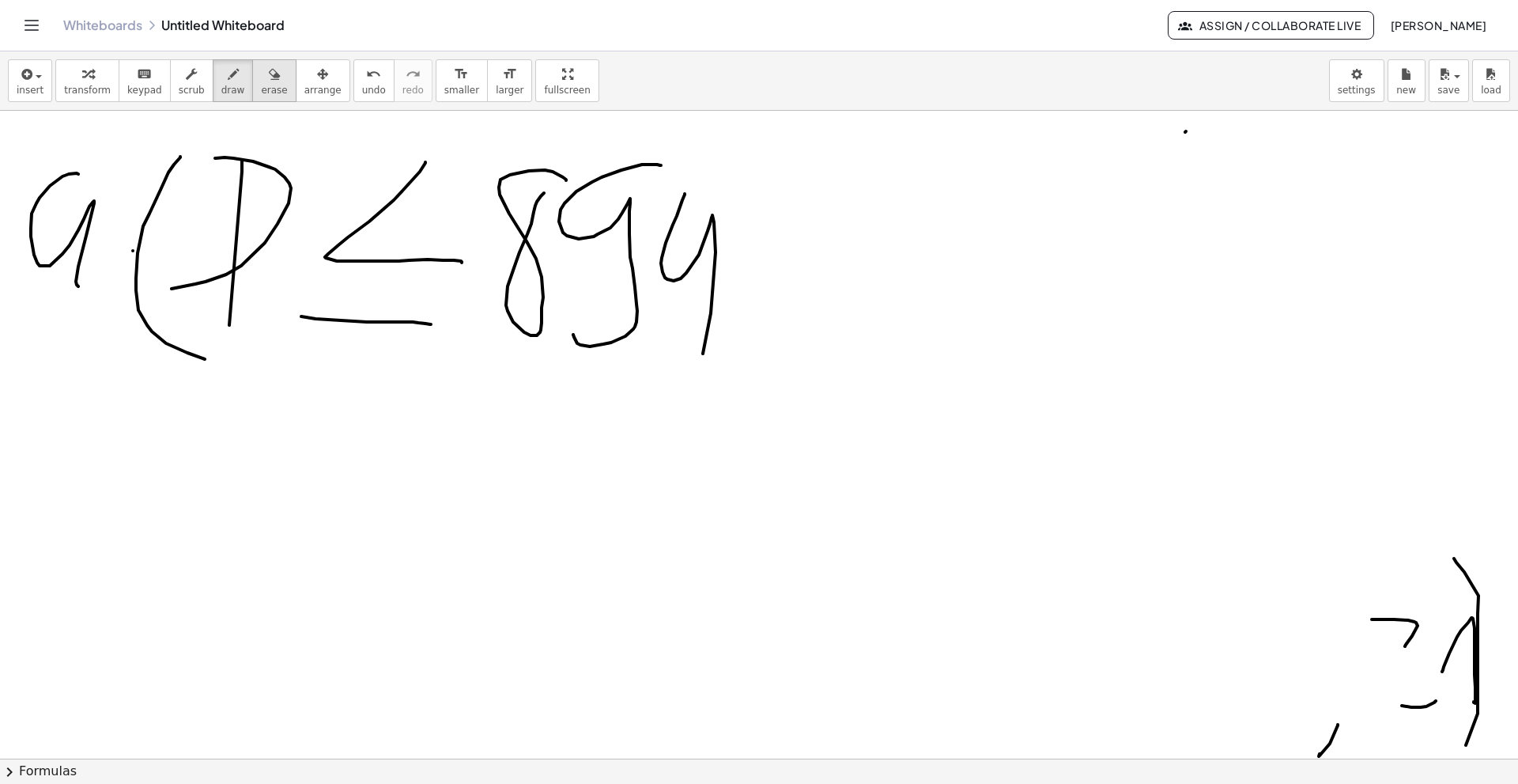
click at [264, 95] on button "erase" at bounding box center [274, 81] width 43 height 42
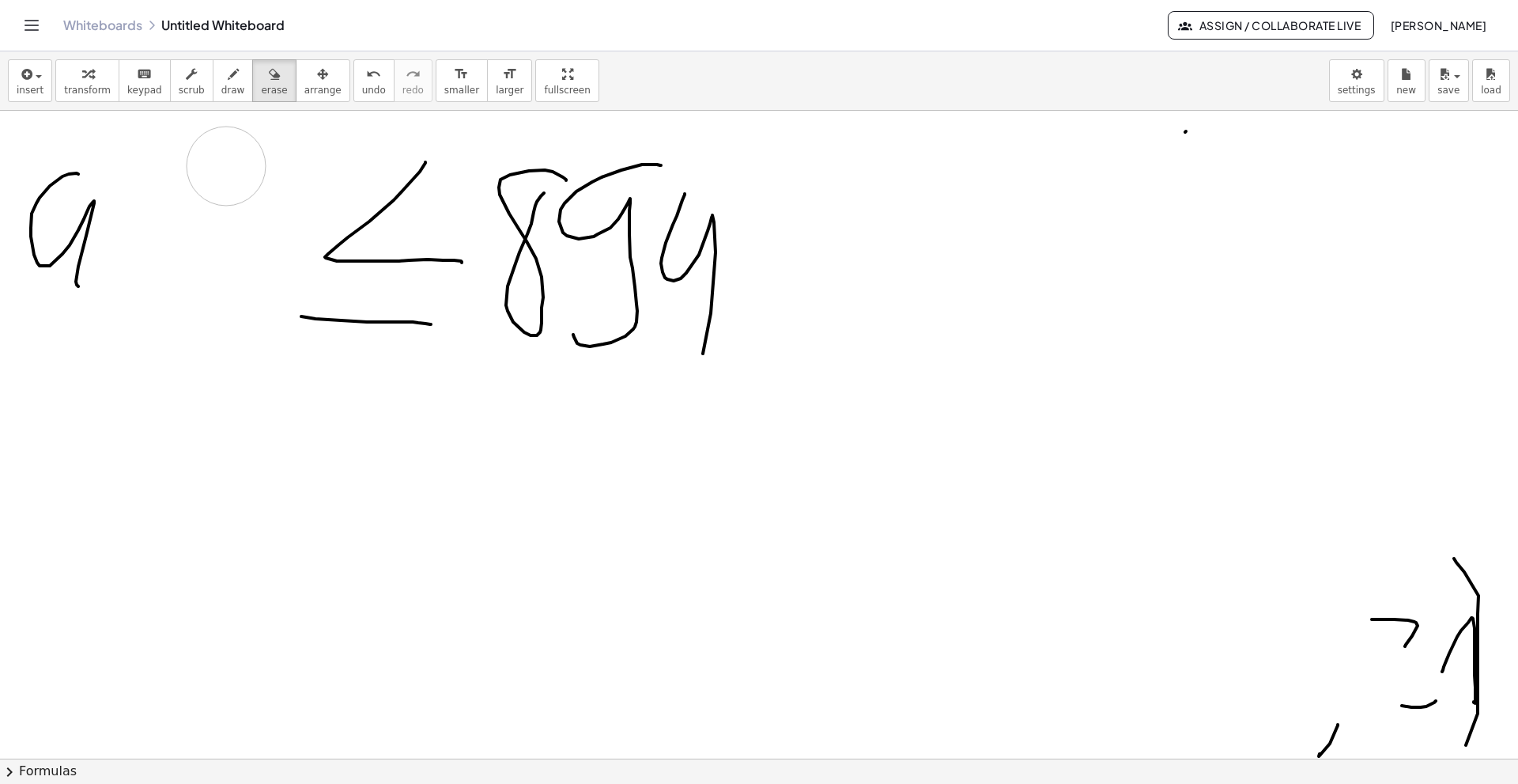
drag, startPoint x: 252, startPoint y: 204, endPoint x: 196, endPoint y: 655, distance: 454.5
click at [196, 655] on div at bounding box center [759, 710] width 1518 height 1295
click at [222, 95] on span "draw" at bounding box center [233, 90] width 24 height 11
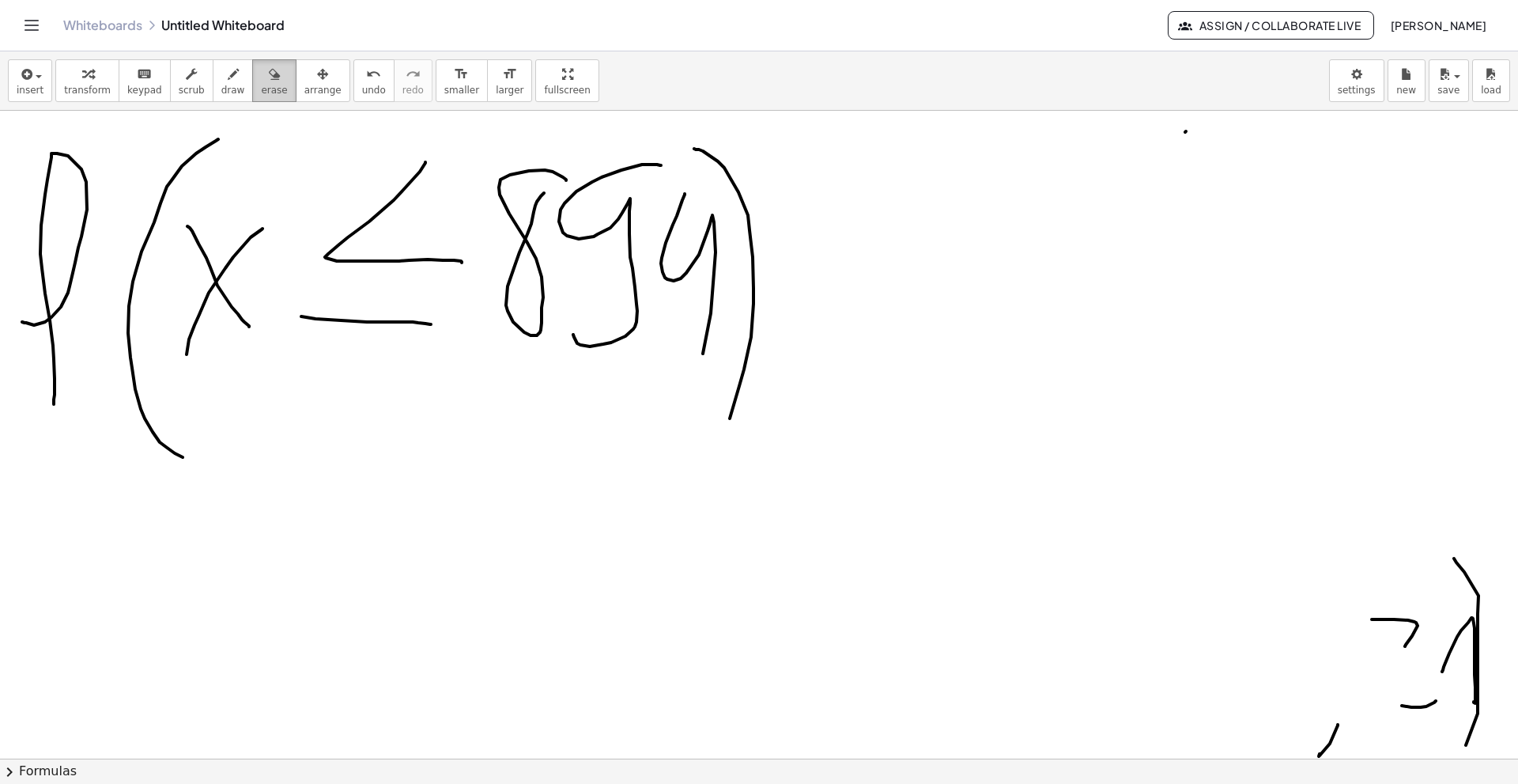
click at [261, 89] on span "erase" at bounding box center [274, 90] width 26 height 11
drag, startPoint x: 1470, startPoint y: 629, endPoint x: 1332, endPoint y: 758, distance: 188.9
click at [1332, 758] on div "insert select one: Math Expression Function Text Youtube Video Graphing Geometr…" at bounding box center [759, 417] width 1518 height 732
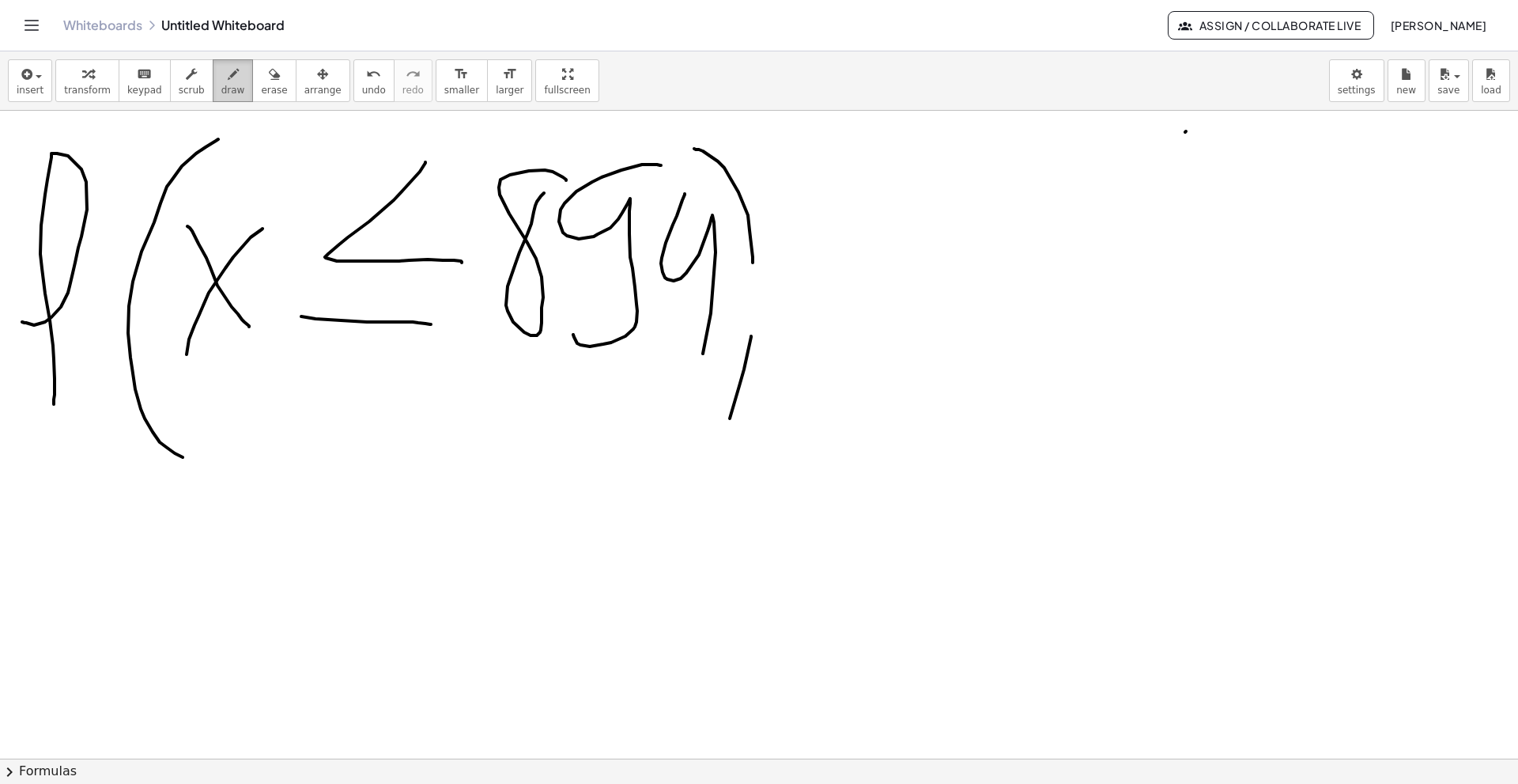
click at [222, 85] on span "draw" at bounding box center [233, 90] width 24 height 11
